Goal: Entertainment & Leisure: Consume media (video, audio)

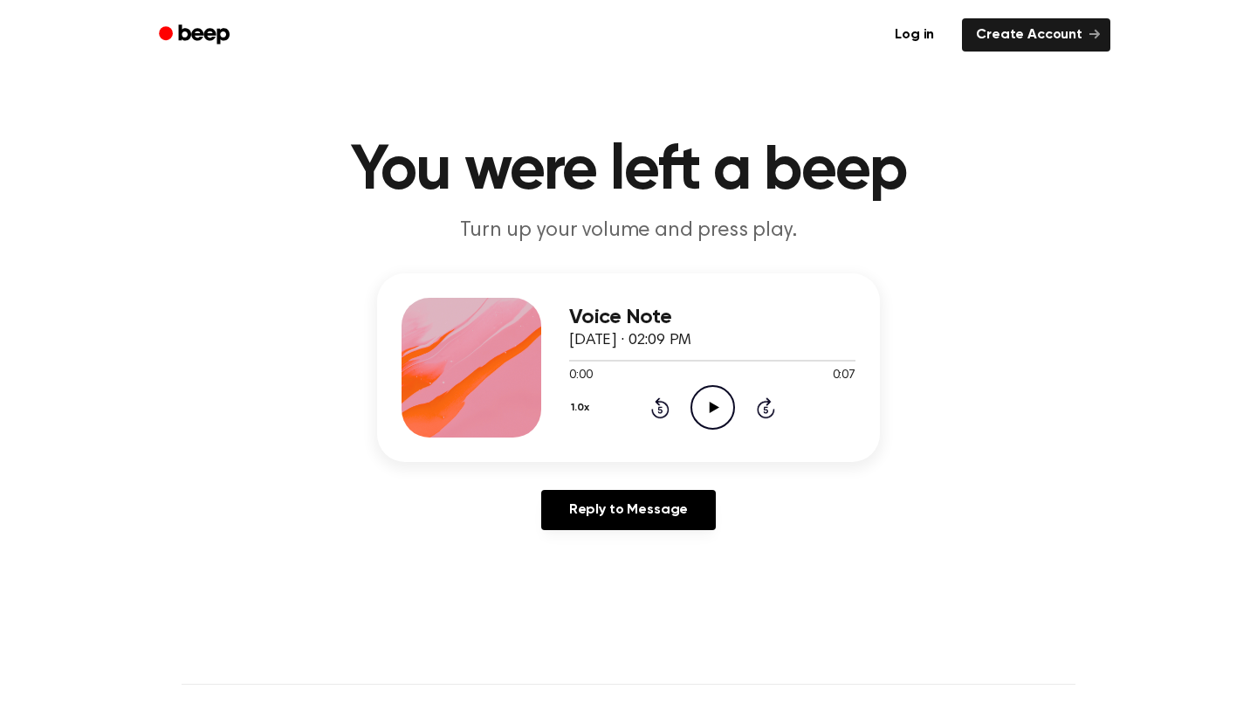
click at [718, 413] on icon "Play Audio" at bounding box center [713, 407] width 45 height 45
click at [706, 407] on icon "Play Audio" at bounding box center [713, 407] width 45 height 45
click at [719, 393] on icon "Play Audio" at bounding box center [713, 407] width 45 height 45
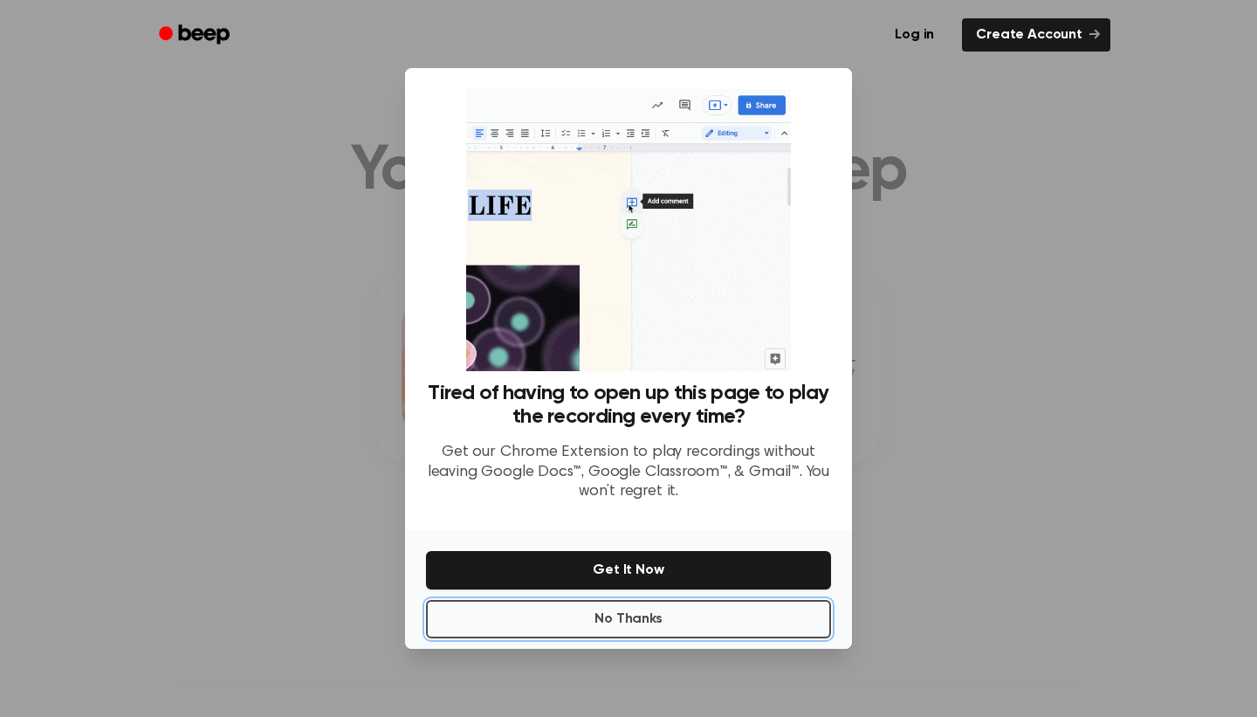
click at [570, 630] on button "No Thanks" at bounding box center [628, 619] width 405 height 38
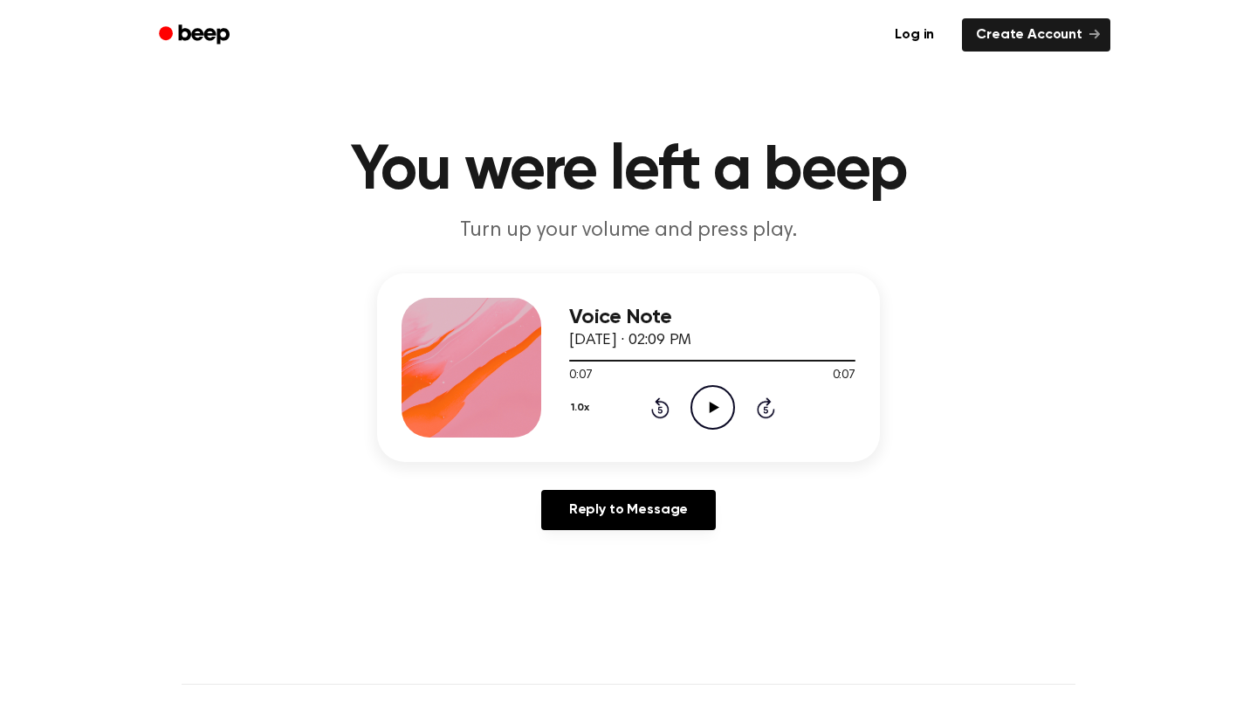
click at [713, 412] on icon "Play Audio" at bounding box center [713, 407] width 45 height 45
click at [706, 406] on icon "Play Audio" at bounding box center [713, 407] width 45 height 45
click at [705, 417] on icon "Play Audio" at bounding box center [713, 407] width 45 height 45
click at [711, 410] on icon at bounding box center [714, 407] width 10 height 11
click at [698, 396] on icon "Pause Audio" at bounding box center [713, 407] width 45 height 45
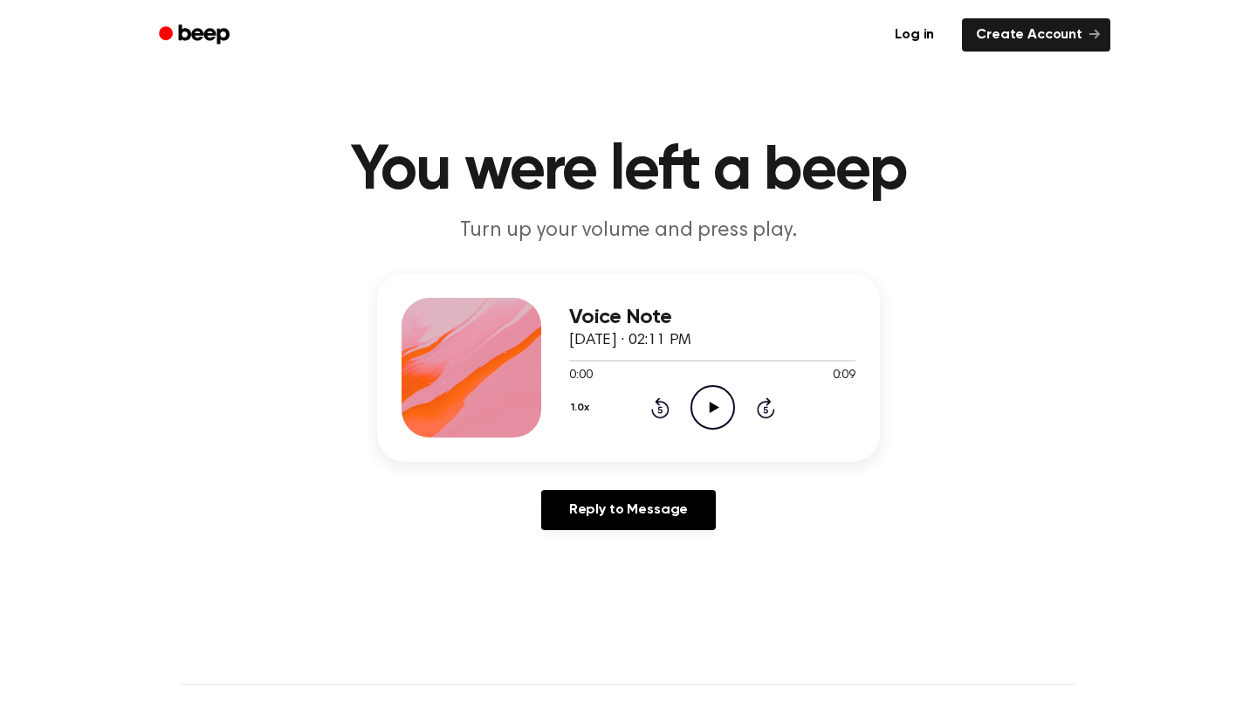
click at [713, 402] on icon "Play Audio" at bounding box center [713, 407] width 45 height 45
click at [707, 389] on icon "Play Audio" at bounding box center [713, 407] width 45 height 45
click at [713, 403] on icon "Play Audio" at bounding box center [713, 407] width 45 height 45
click at [704, 417] on icon "Play Audio" at bounding box center [713, 407] width 45 height 45
click at [704, 403] on icon "Play Audio" at bounding box center [713, 407] width 45 height 45
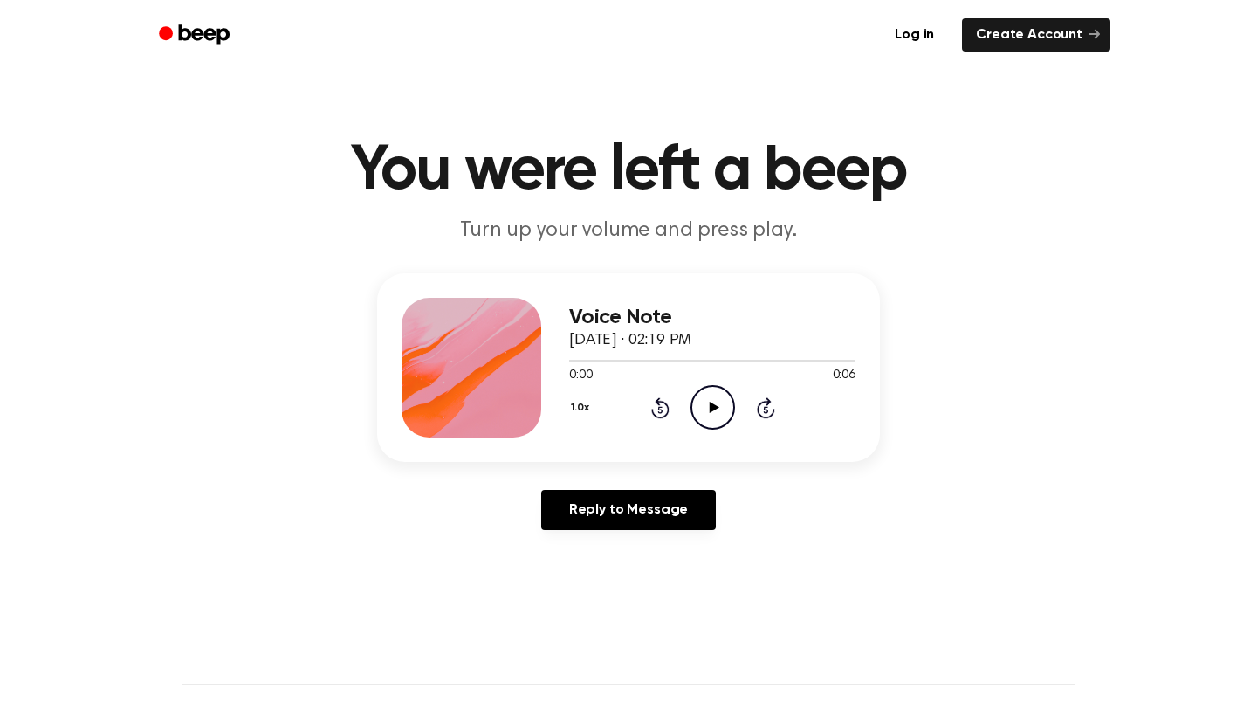
click at [722, 426] on circle at bounding box center [713, 407] width 43 height 43
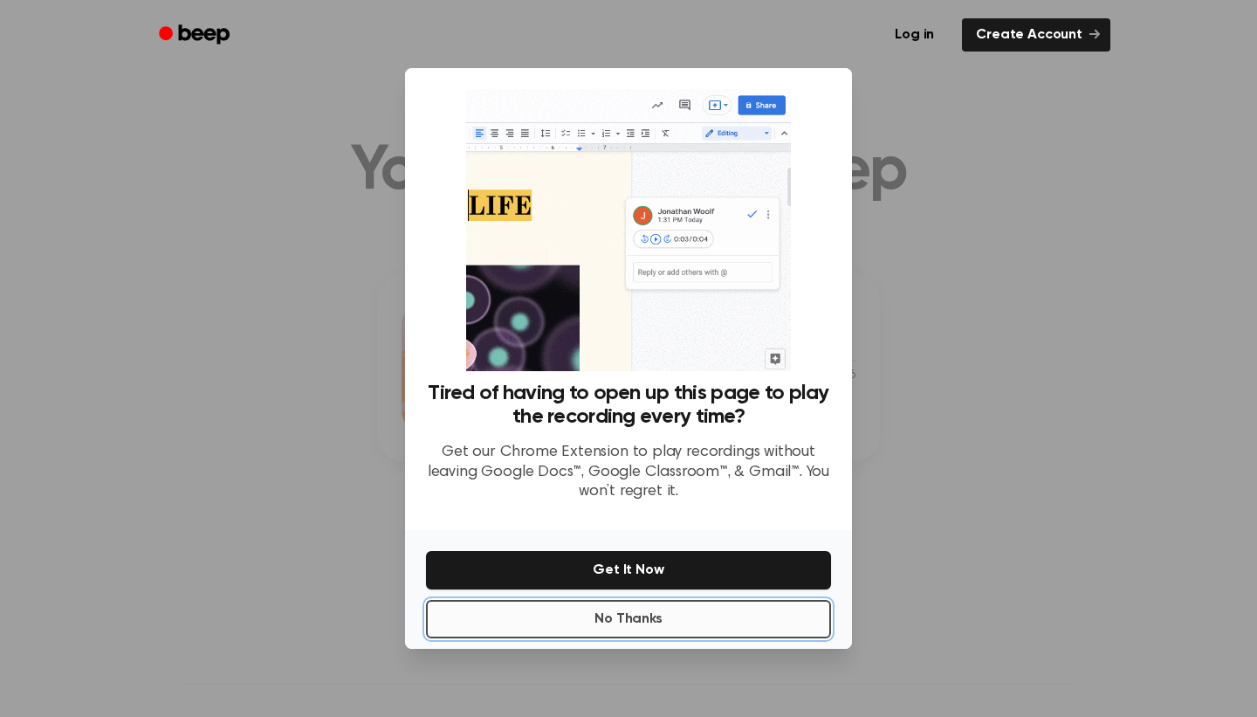
click at [698, 616] on button "No Thanks" at bounding box center [628, 619] width 405 height 38
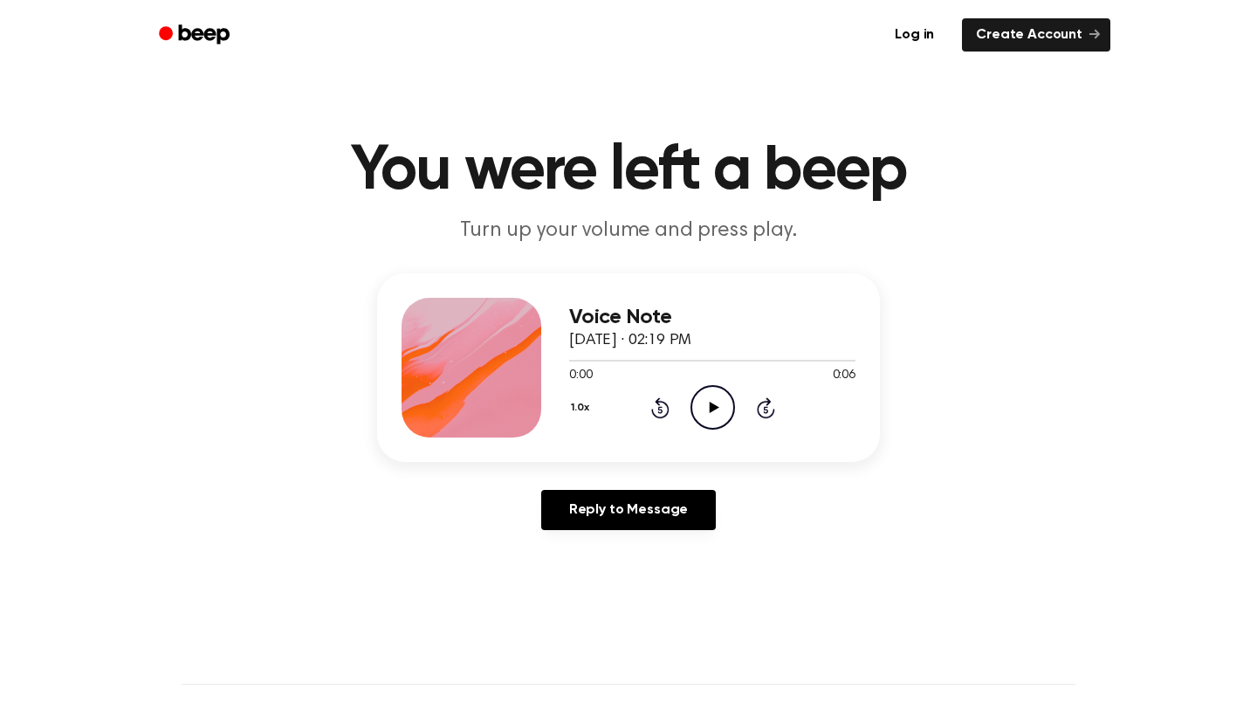
click at [710, 402] on icon "Play Audio" at bounding box center [713, 407] width 45 height 45
click at [700, 400] on icon "Play Audio" at bounding box center [713, 407] width 45 height 45
